Goal: Complete application form

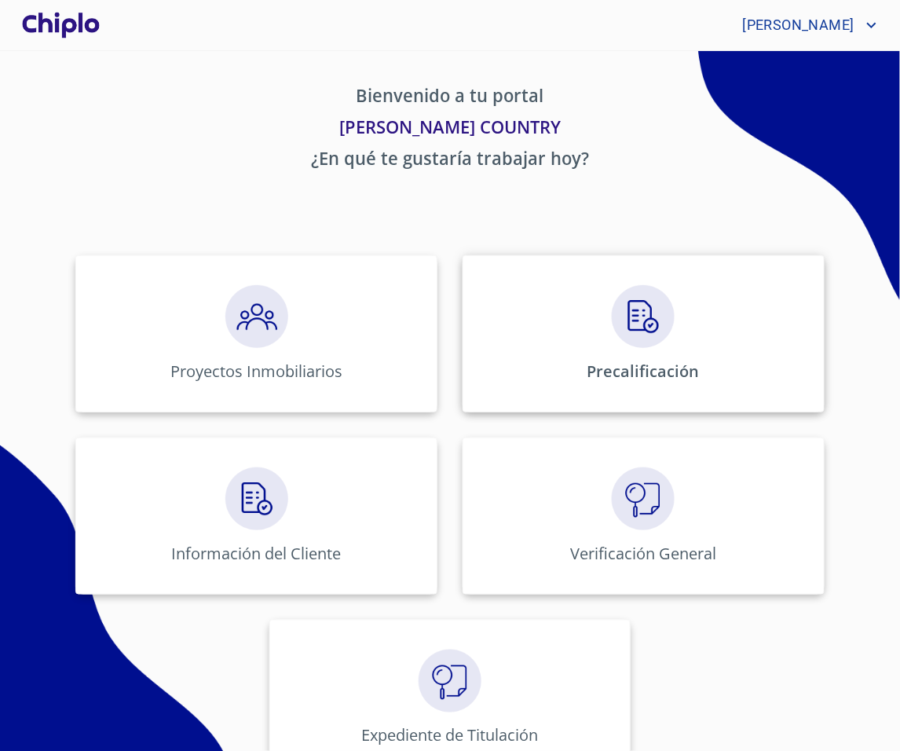
click at [529, 355] on div "Precalificación" at bounding box center [644, 333] width 362 height 157
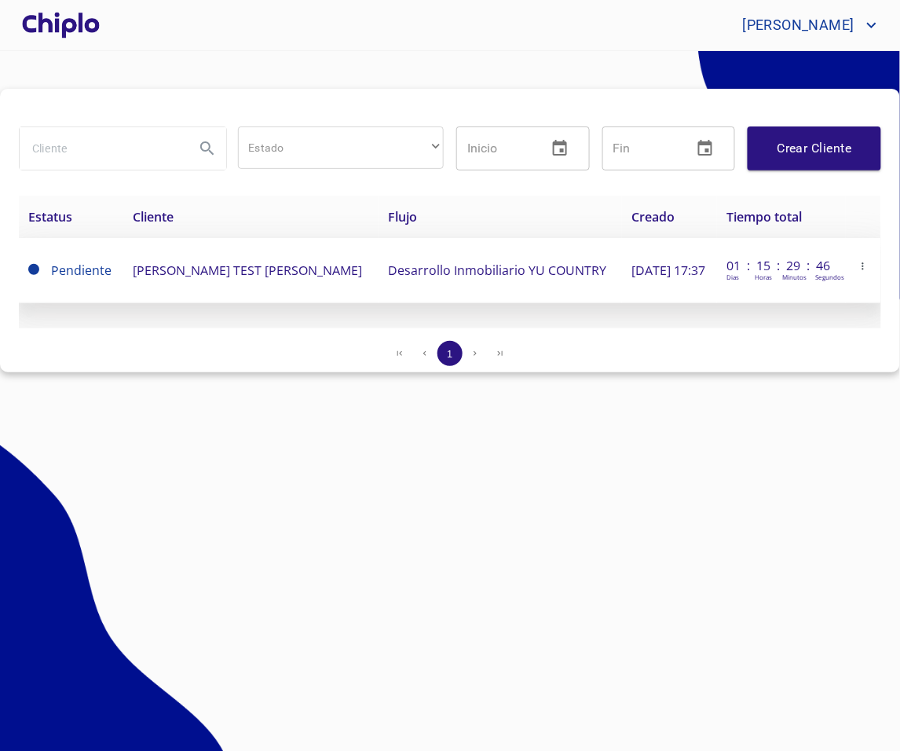
click at [154, 277] on span "[PERSON_NAME] TEST [PERSON_NAME]" at bounding box center [247, 269] width 229 height 17
